Goal: Task Accomplishment & Management: Use online tool/utility

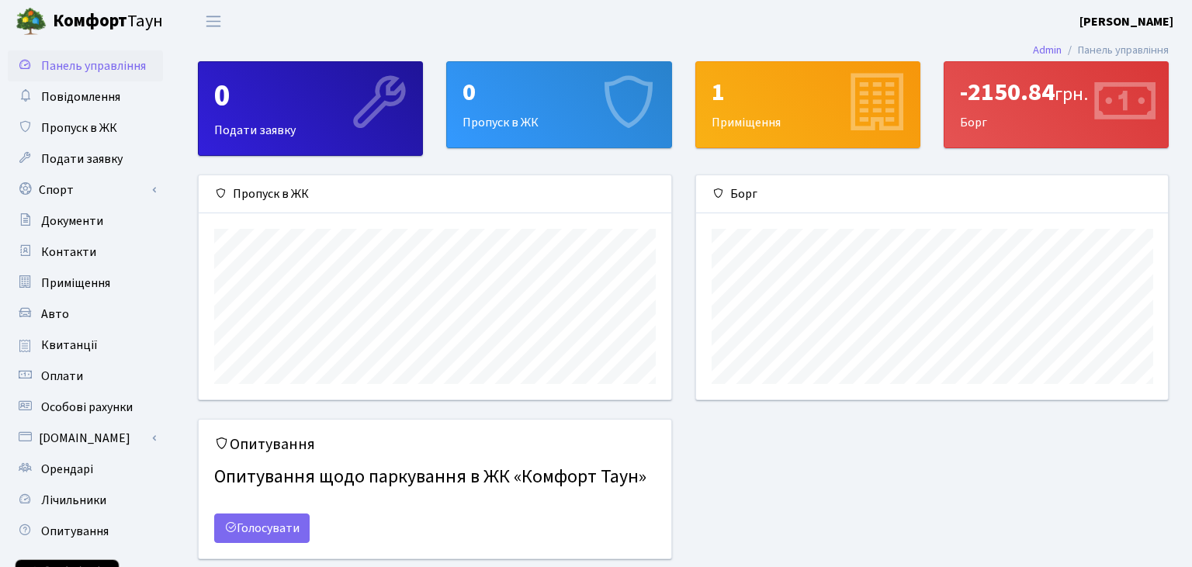
scroll to position [223, 472]
click at [64, 191] on link "Спорт" at bounding box center [85, 190] width 155 height 31
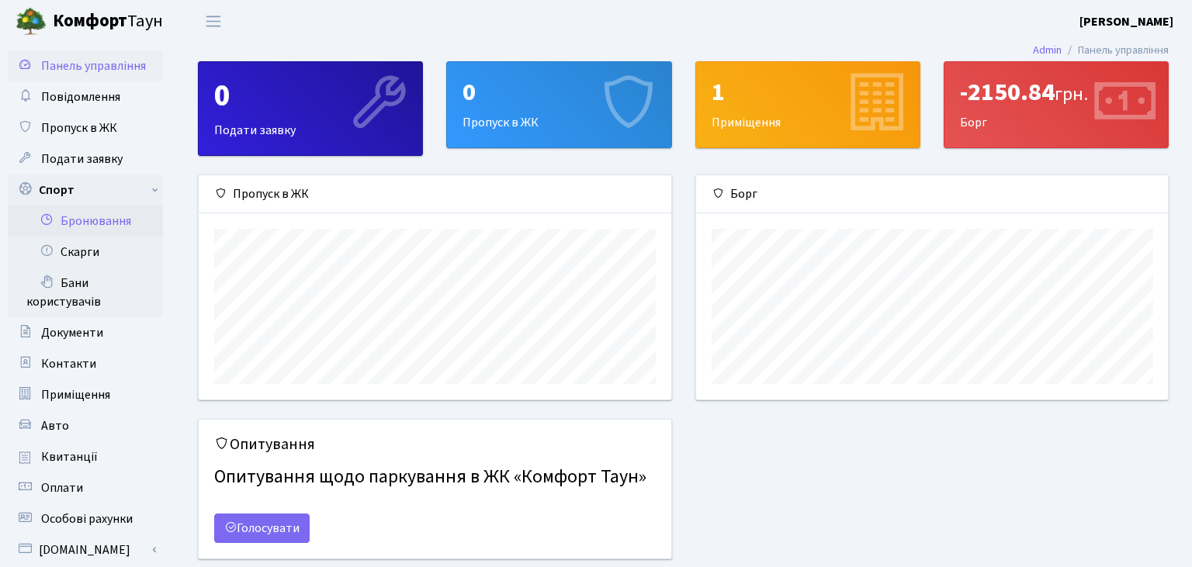
click at [84, 224] on link "Бронювання" at bounding box center [85, 221] width 155 height 31
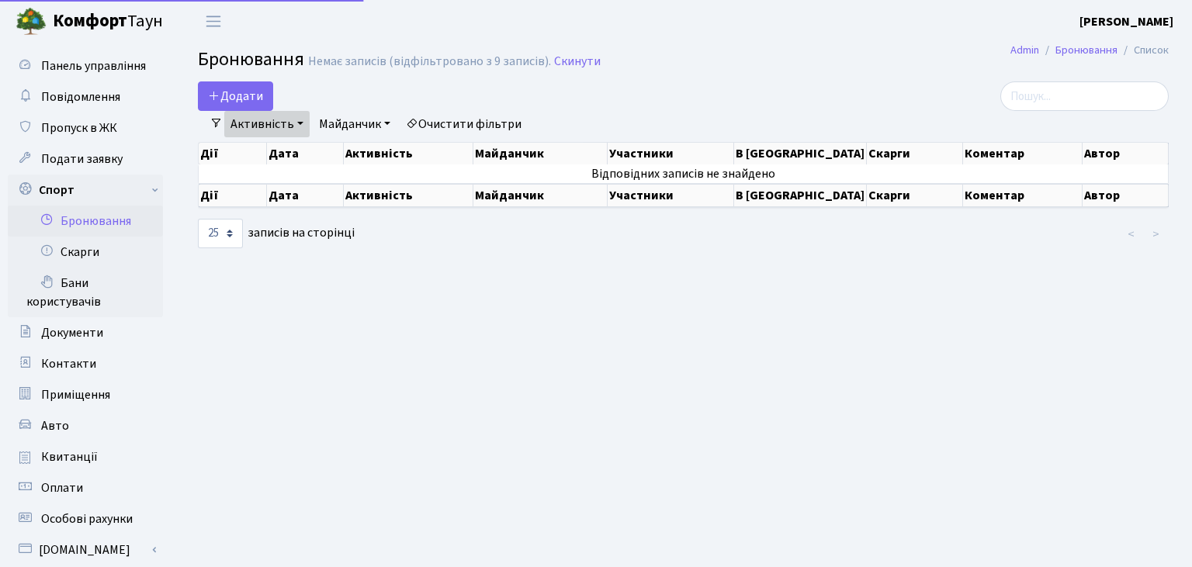
select select "25"
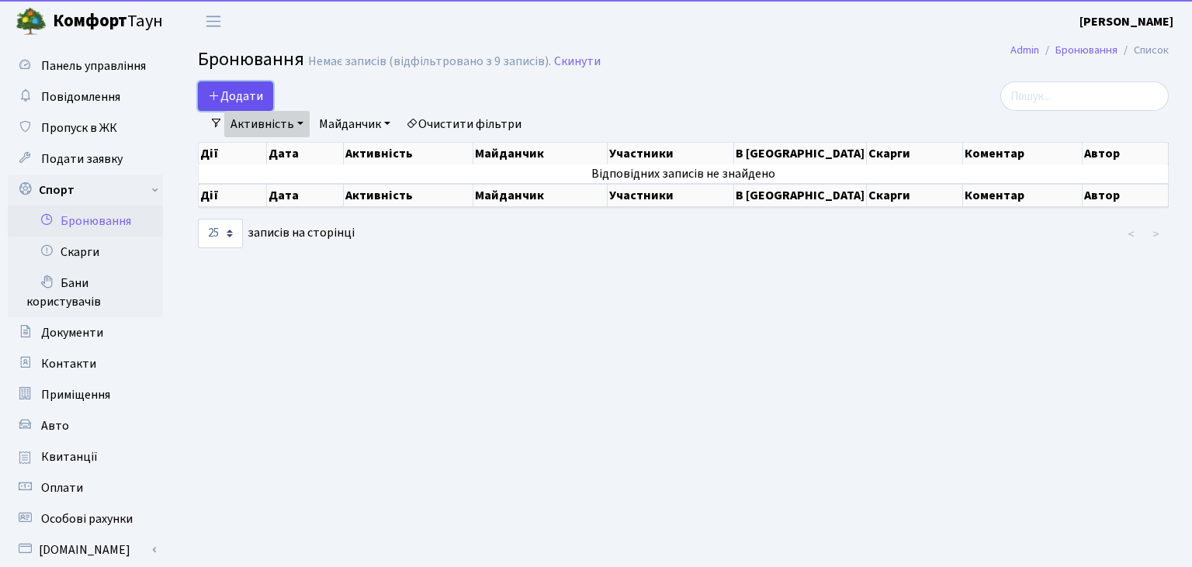
click at [237, 98] on button "Додати" at bounding box center [235, 95] width 75 height 29
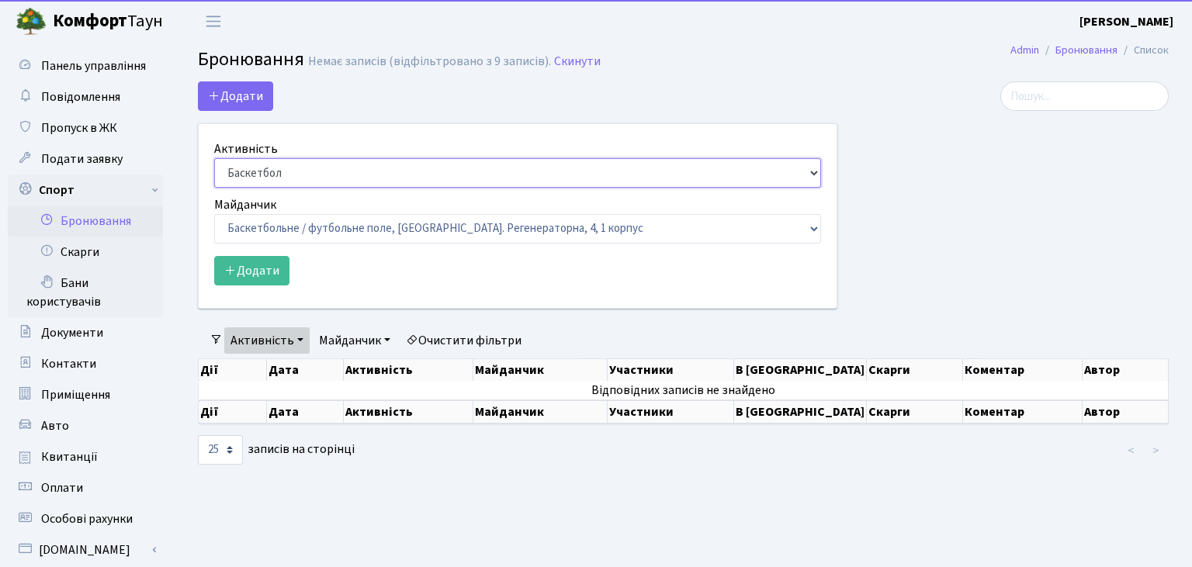
click at [214, 158] on select "Баскетбол Волейбол Йога Катання на роликах Настільний теніс Теніс Футбол Фітнес" at bounding box center [517, 172] width 607 height 29
select select "7"
click option "Настільний теніс" at bounding box center [0, 0] width 0 height 0
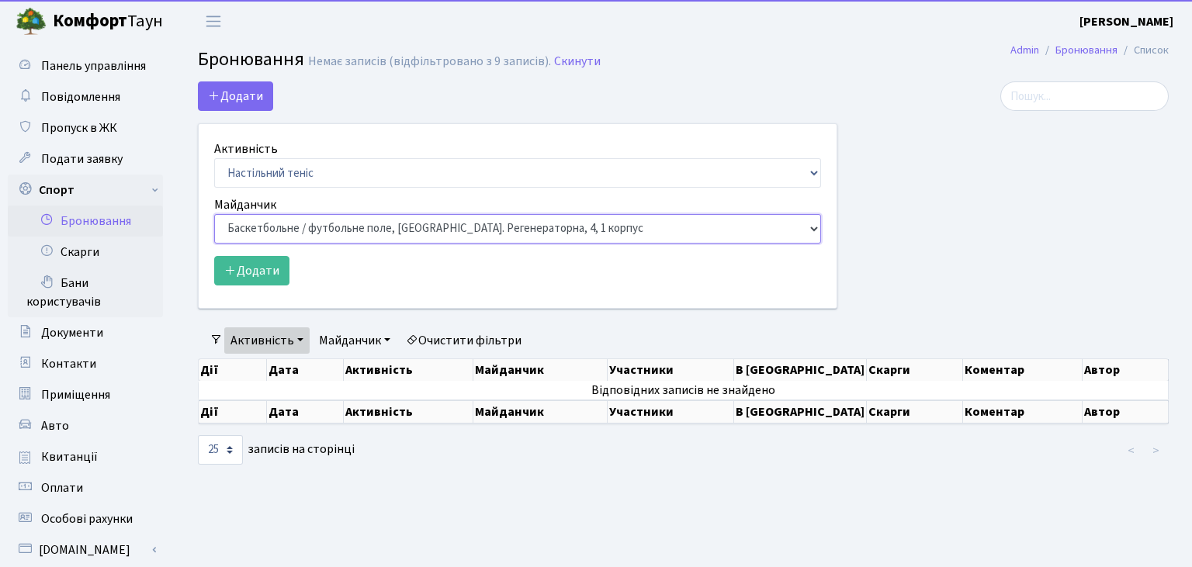
click at [214, 214] on select "Баскетбольне / футбольне поле, Вул. Регенераторна, 4, 1 корпус Баскетбольне пол…" at bounding box center [517, 228] width 607 height 29
select select "13"
click option "Настільний теніс - стіл 2, просп. Соборності, 17" at bounding box center [0, 0] width 0 height 0
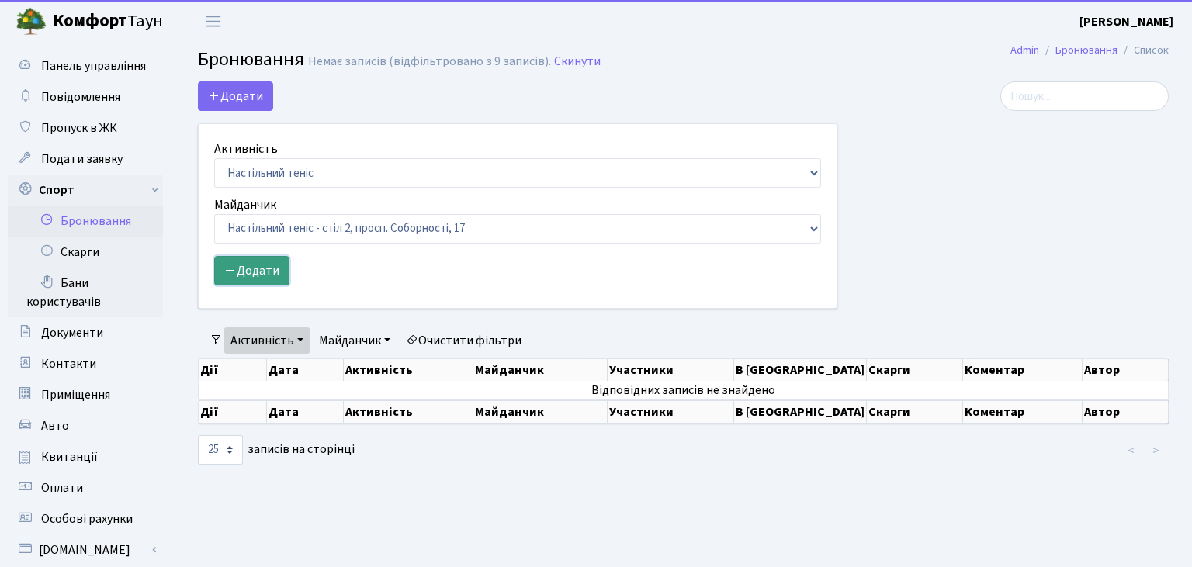
click at [257, 271] on button "Додати" at bounding box center [251, 270] width 75 height 29
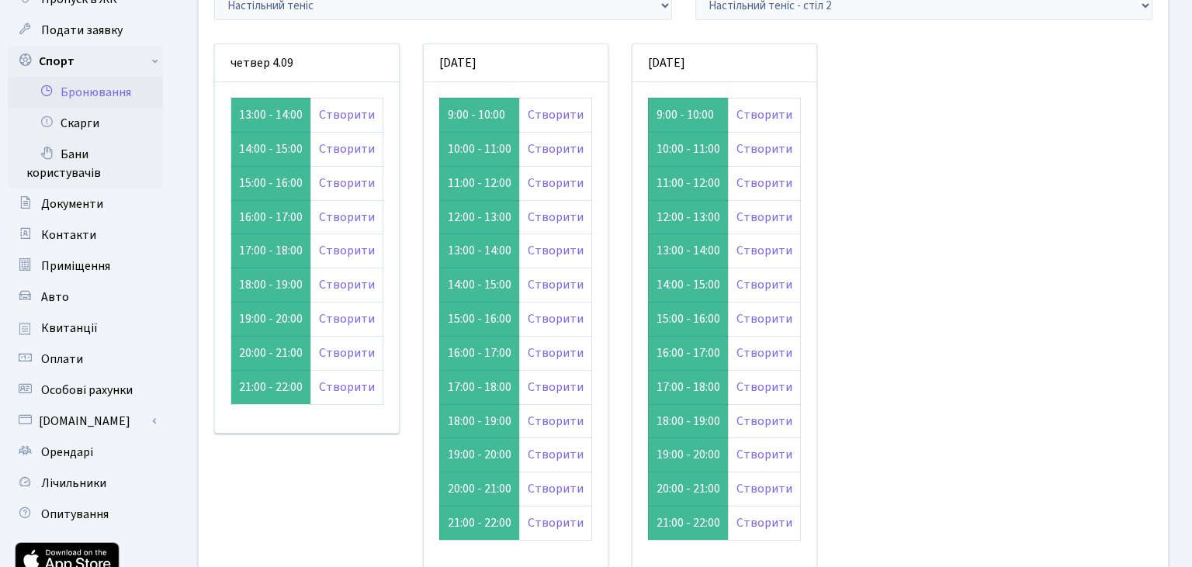
scroll to position [164, 0]
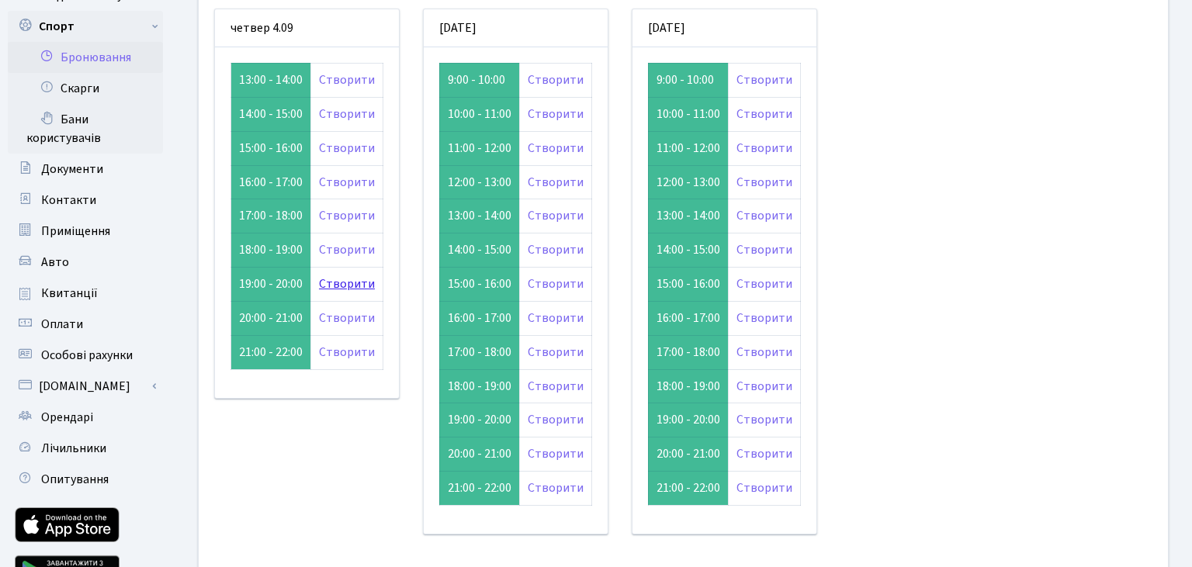
click at [340, 282] on link "Створити" at bounding box center [347, 283] width 56 height 17
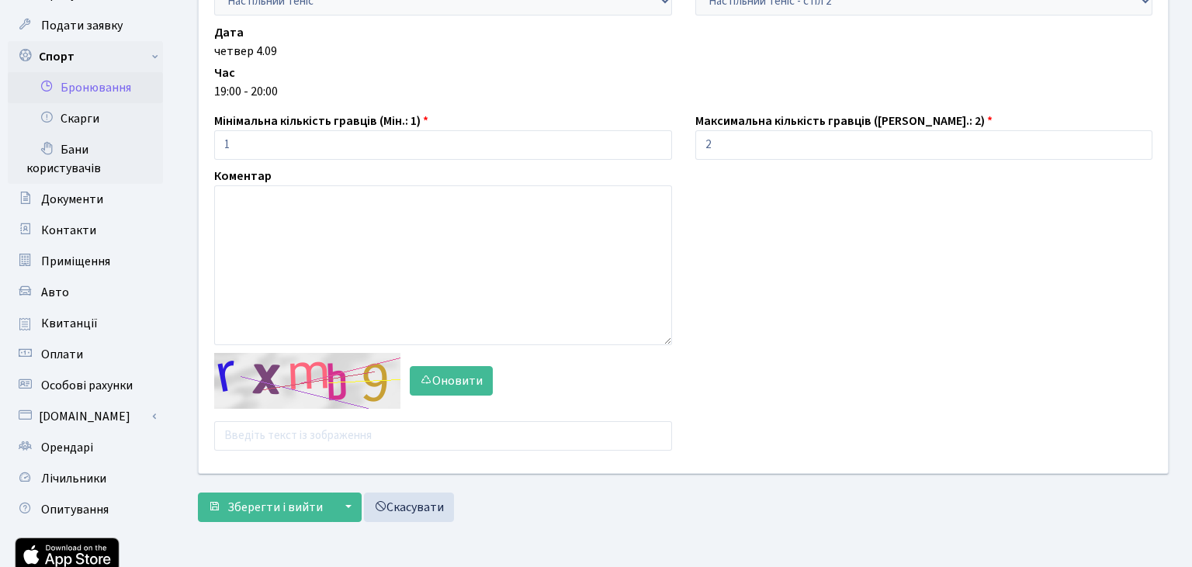
scroll to position [164, 0]
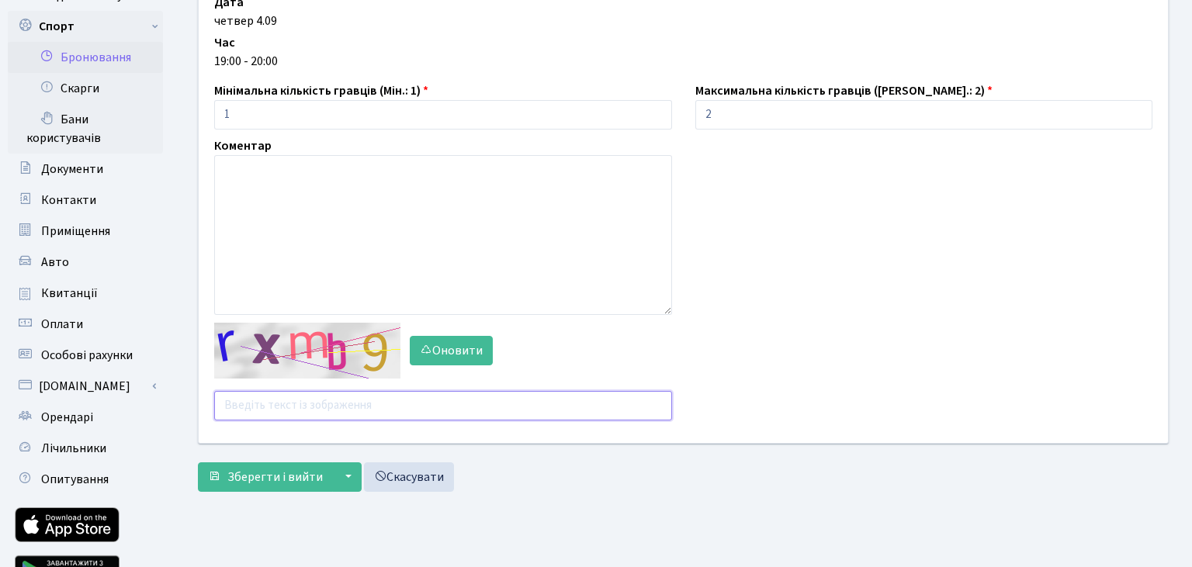
click at [275, 405] on input "text" at bounding box center [443, 405] width 458 height 29
type input "ш"
type input "i"
type input "iq7ry"
click at [248, 481] on span "Зберегти і вийти" at bounding box center [274, 477] width 95 height 17
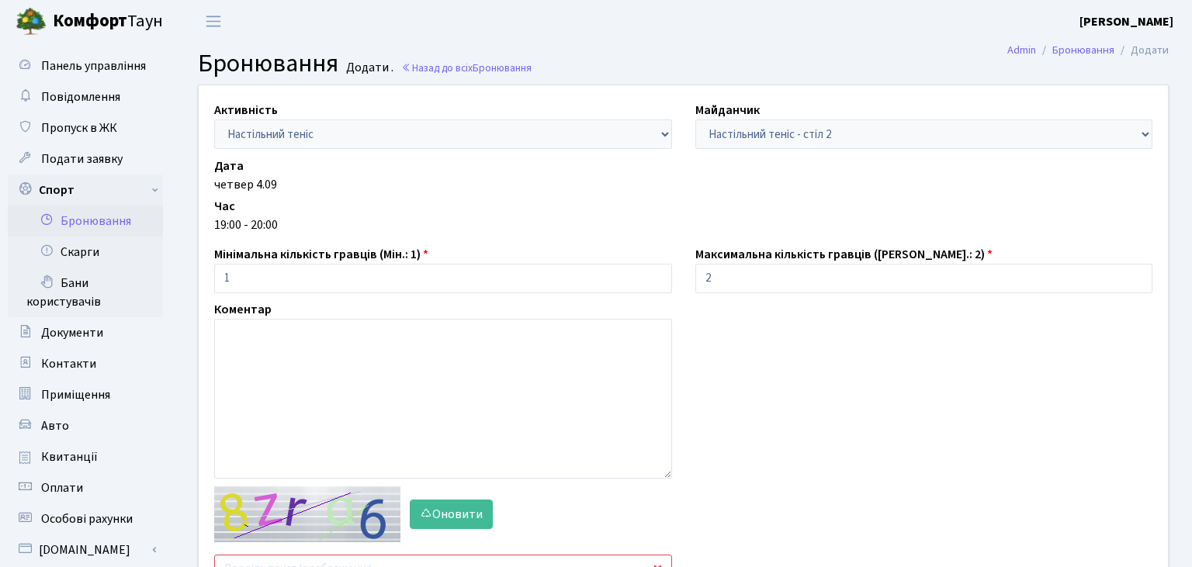
scroll to position [81, 0]
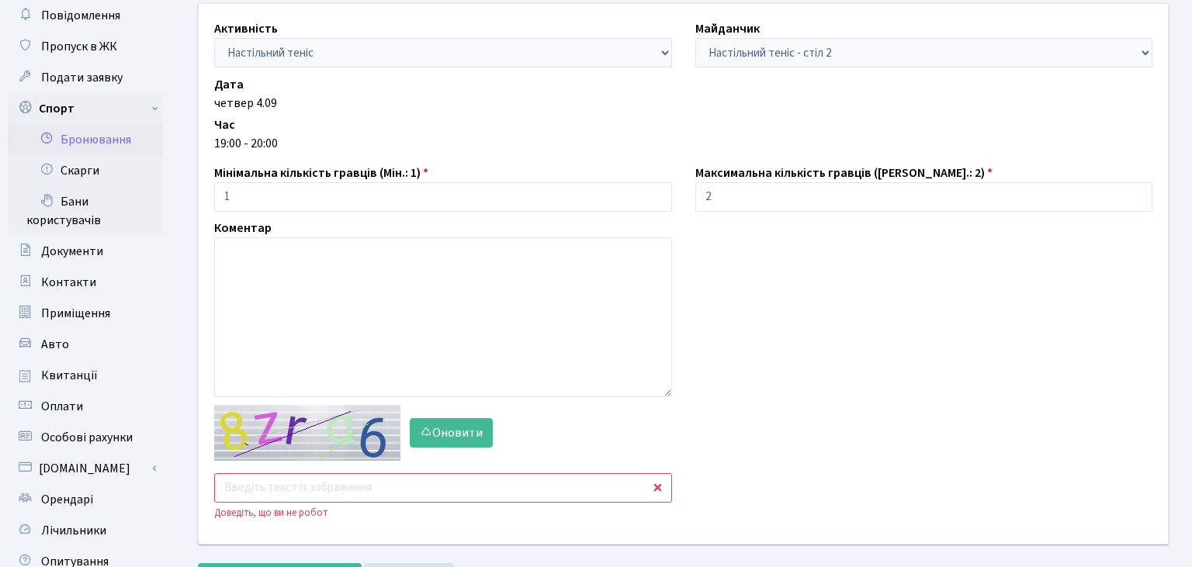
click at [282, 491] on input "text" at bounding box center [443, 487] width 458 height 29
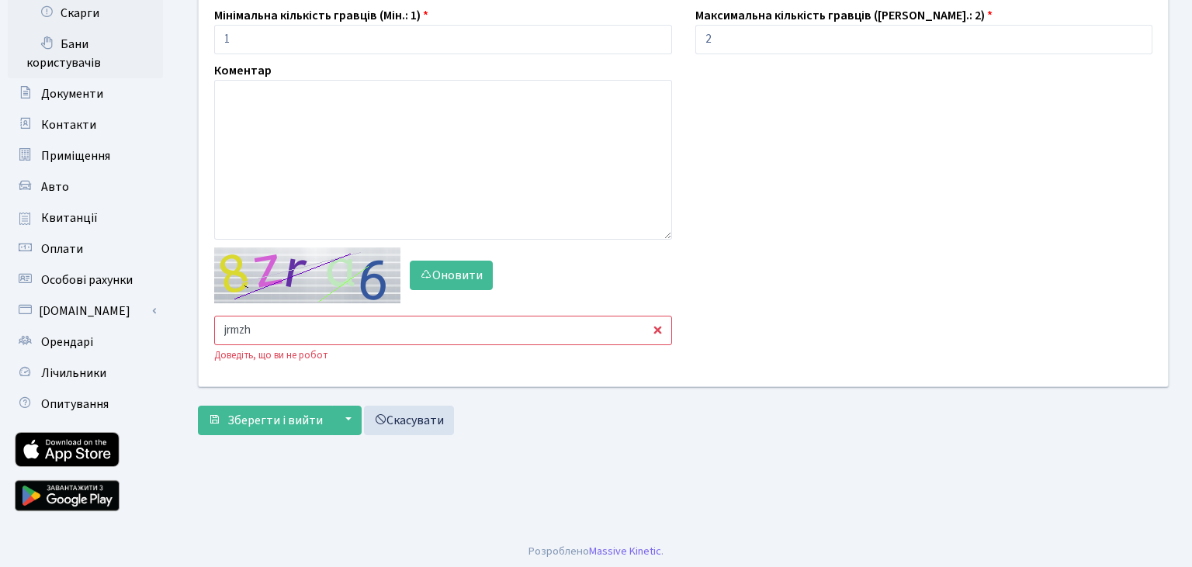
scroll to position [243, 0]
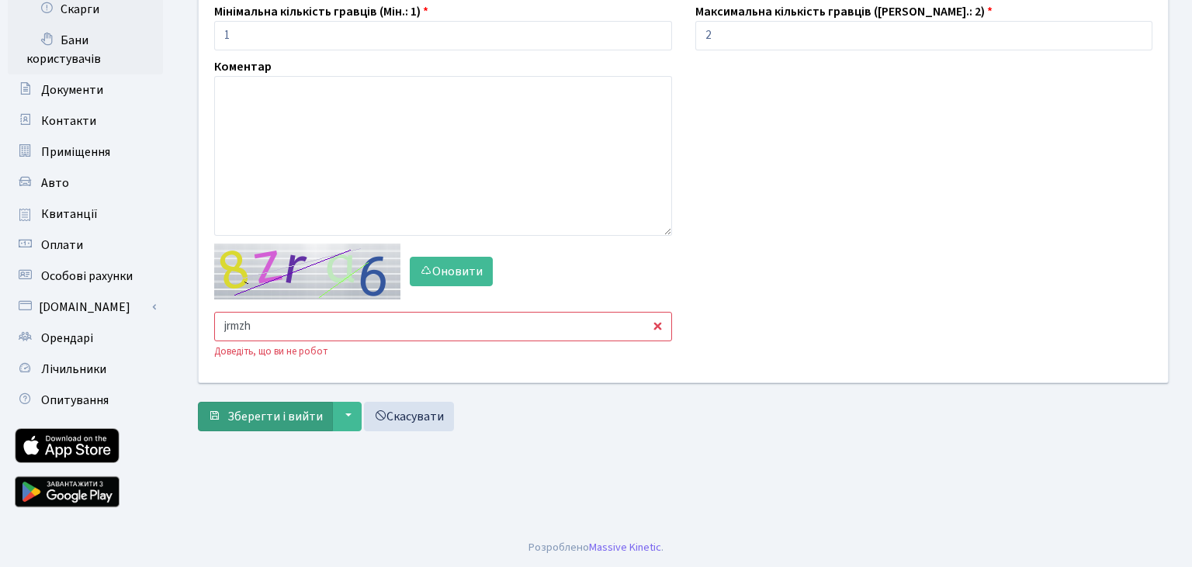
type input "jrmzh"
click at [293, 421] on span "Зберегти і вийти" at bounding box center [274, 416] width 95 height 17
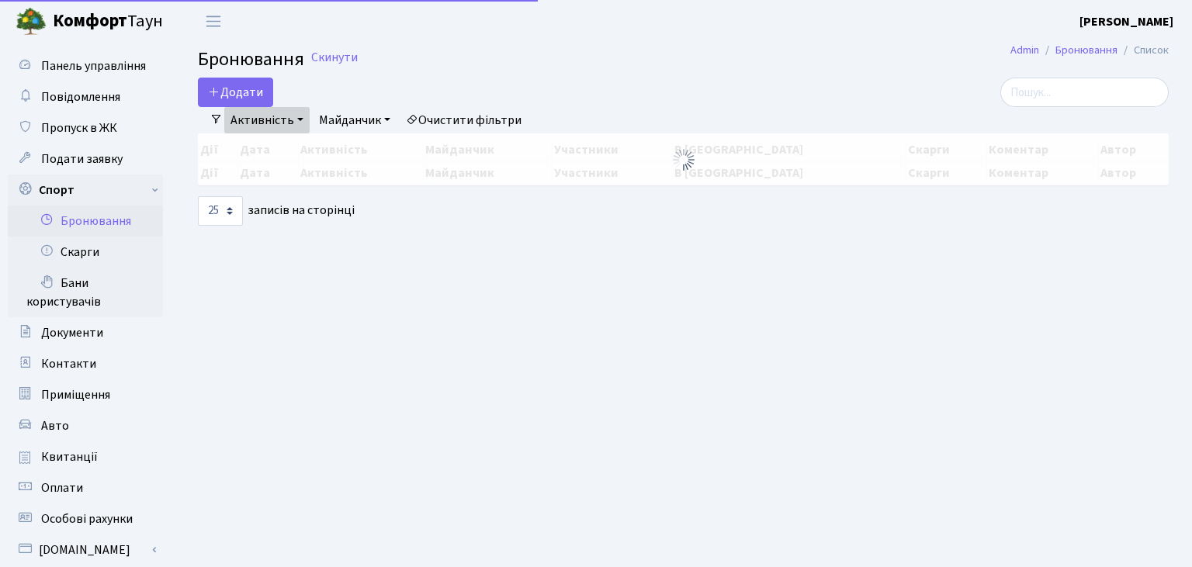
select select "25"
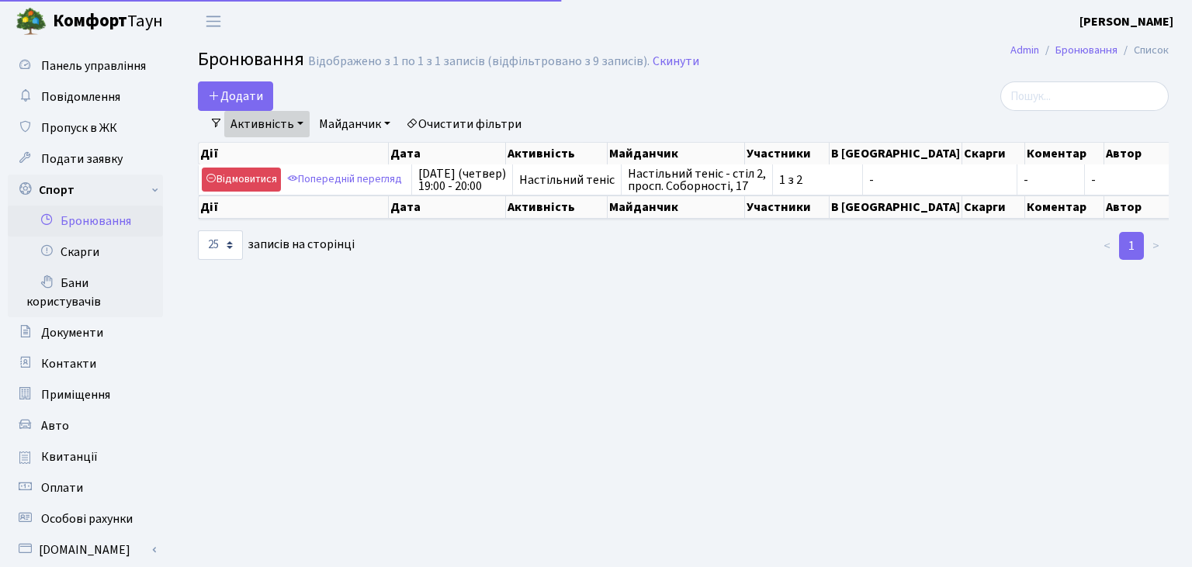
select select "25"
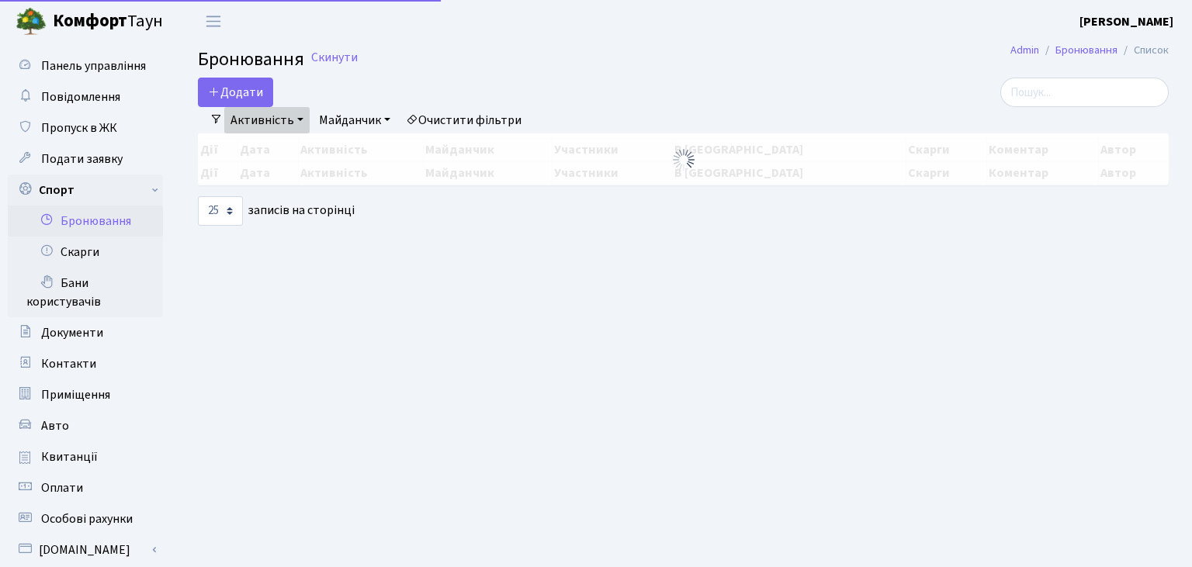
select select "25"
